Goal: Communication & Community: Connect with others

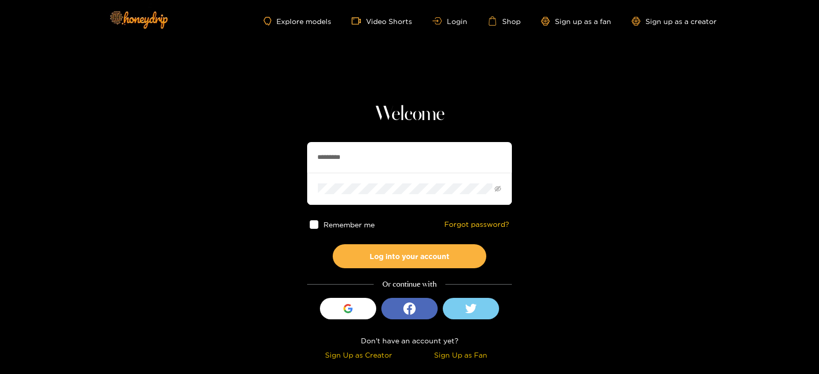
drag, startPoint x: 396, startPoint y: 155, endPoint x: 260, endPoint y: 161, distance: 136.2
click at [260, 161] on section "Welcome ********* Remember me Forgot password? Log into your account Or continu…" at bounding box center [409, 182] width 819 height 364
click at [333, 245] on button "Log into your account" at bounding box center [409, 257] width 153 height 24
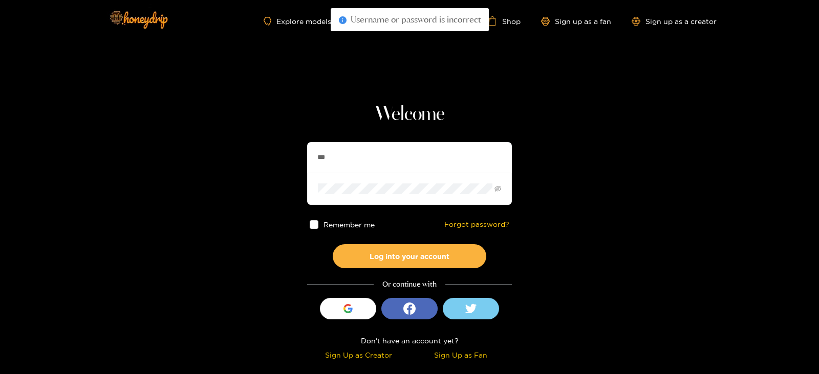
type input "******"
click at [333, 245] on button "Log into your account" at bounding box center [409, 257] width 153 height 24
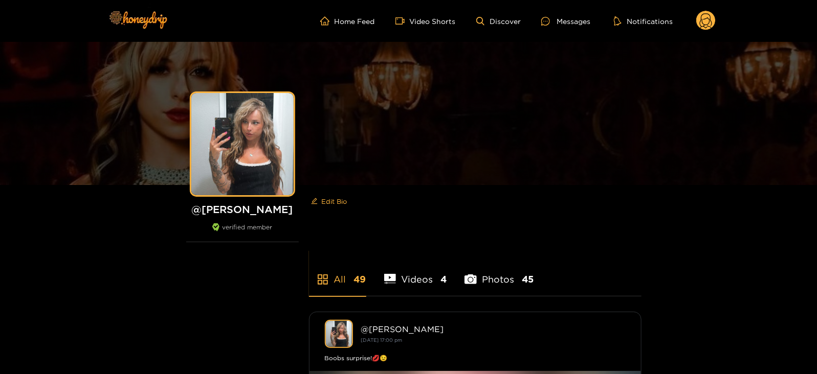
click at [704, 20] on circle at bounding box center [705, 20] width 19 height 19
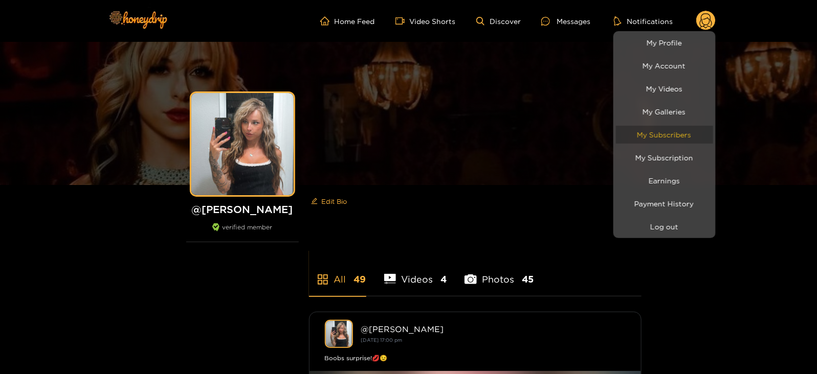
click at [647, 132] on link "My Subscribers" at bounding box center [664, 135] width 97 height 18
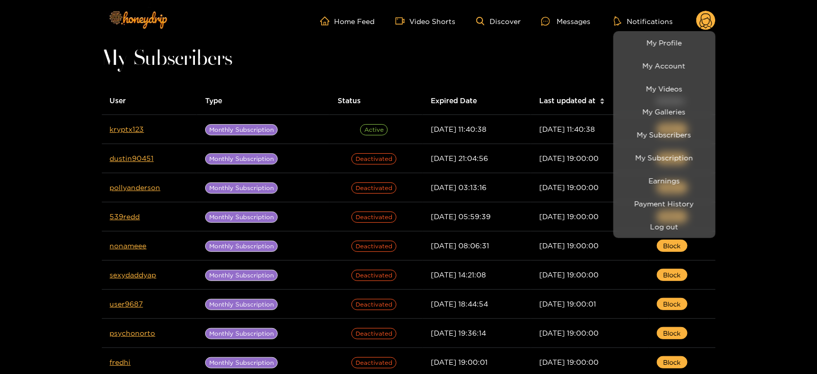
click at [130, 128] on div at bounding box center [408, 187] width 817 height 374
click at [130, 128] on link "kryptx123" at bounding box center [127, 129] width 34 height 8
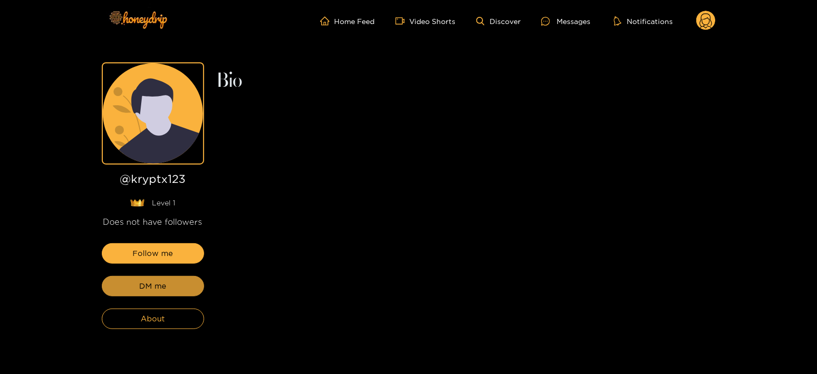
click at [130, 290] on button "DM me" at bounding box center [153, 286] width 102 height 20
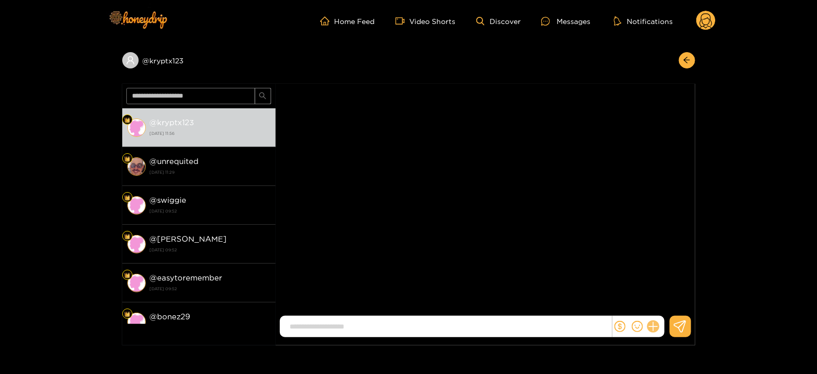
click at [655, 328] on icon at bounding box center [653, 327] width 12 height 12
click at [670, 315] on div "[PERSON_NAME]" at bounding box center [486, 201] width 420 height 235
click at [670, 305] on icon at bounding box center [672, 302] width 10 height 10
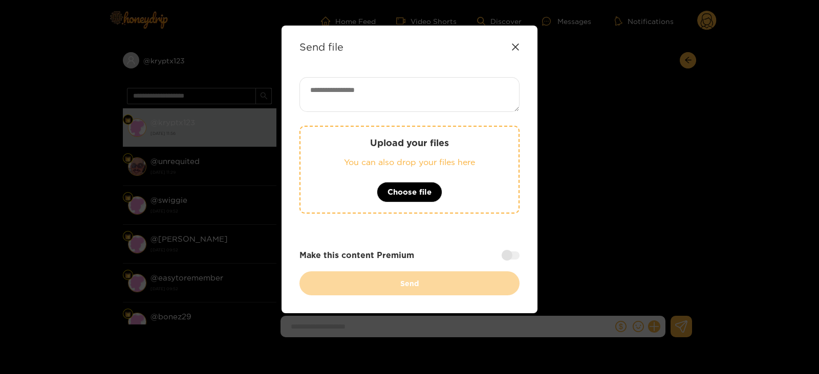
paste textarea "**********"
click at [440, 99] on textarea at bounding box center [409, 94] width 220 height 35
type textarea "**********"
click at [404, 129] on div "Upload your files You can also drop your files here Choose file" at bounding box center [409, 170] width 220 height 88
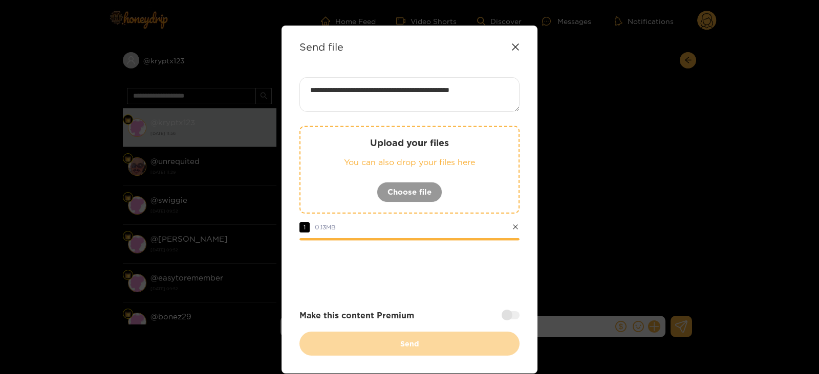
click at [348, 285] on div at bounding box center [409, 269] width 220 height 41
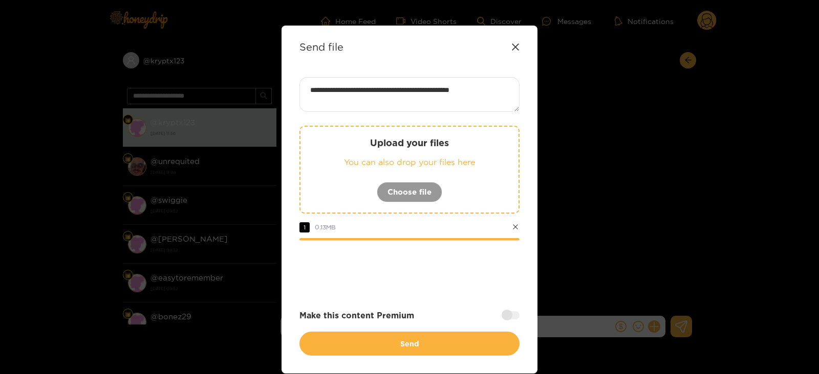
click at [507, 314] on div at bounding box center [510, 316] width 18 height 8
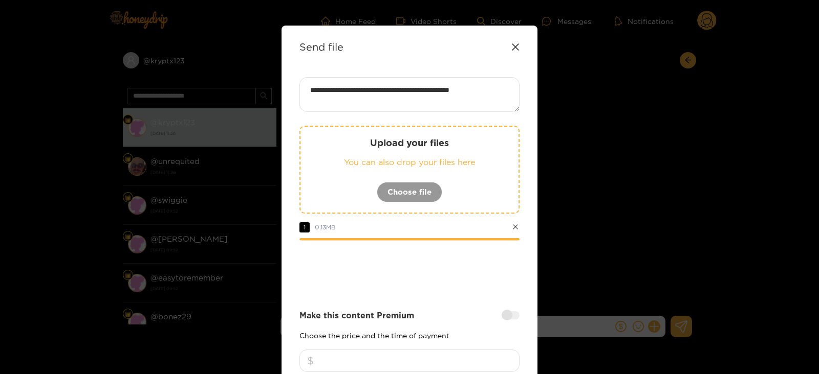
click at [406, 357] on input "number" at bounding box center [409, 361] width 220 height 23
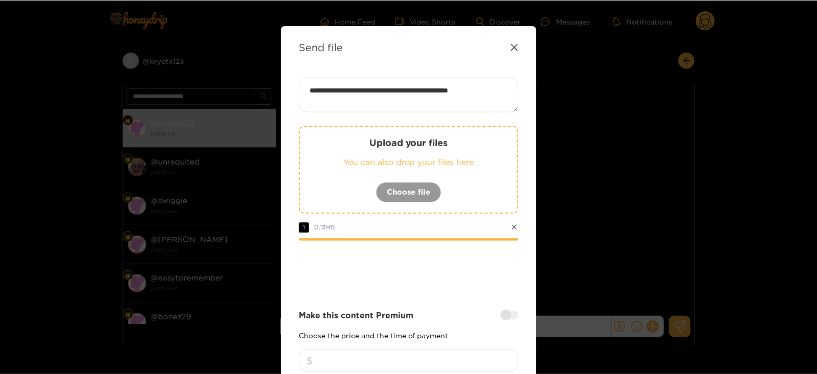
scroll to position [123, 0]
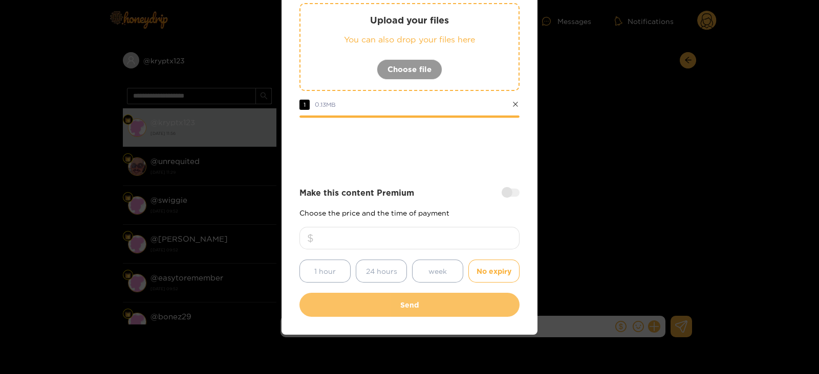
type input "**"
click at [361, 298] on button "Send" at bounding box center [409, 305] width 220 height 24
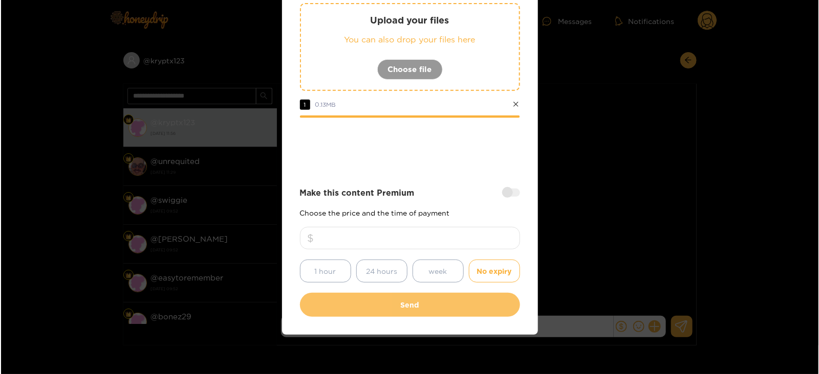
scroll to position [62, 0]
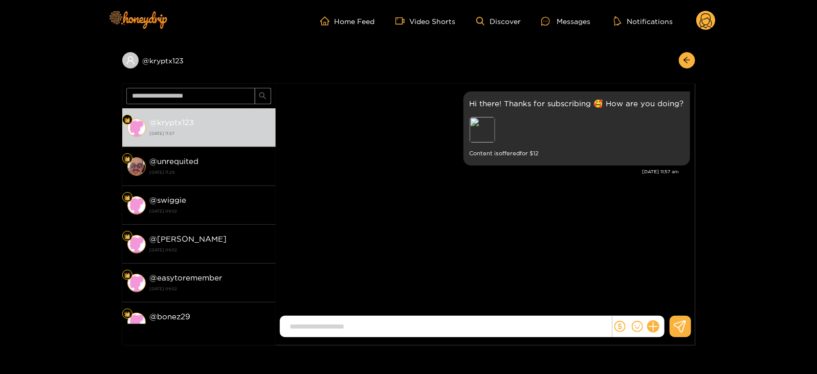
click at [708, 23] on circle at bounding box center [705, 20] width 19 height 19
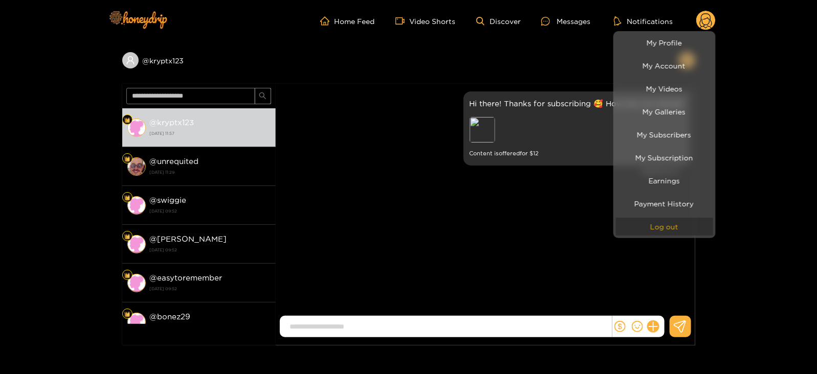
click at [642, 228] on button "Log out" at bounding box center [664, 227] width 97 height 18
